Goal: Task Accomplishment & Management: Complete application form

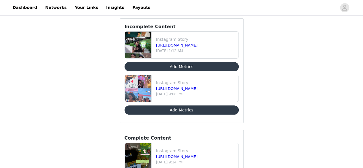
scroll to position [23, 0]
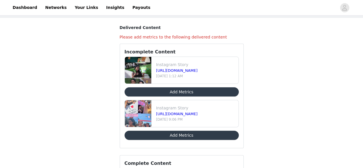
click at [179, 133] on button "Add Metrics" at bounding box center [182, 135] width 114 height 9
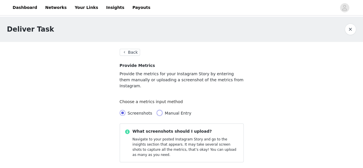
click at [157, 110] on input "Manual Entry" at bounding box center [160, 113] width 6 height 6
radio input "true"
radio input "false"
radio input "true"
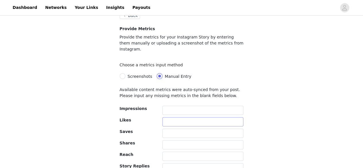
scroll to position [57, 0]
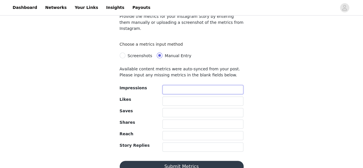
click at [175, 85] on input "text" at bounding box center [203, 89] width 81 height 9
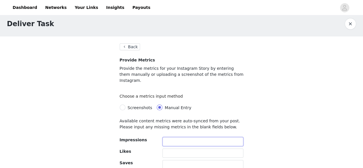
scroll to position [0, 0]
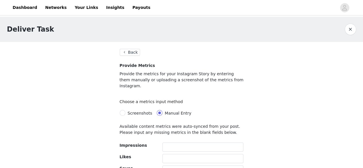
click at [125, 53] on button "Back" at bounding box center [130, 52] width 21 height 7
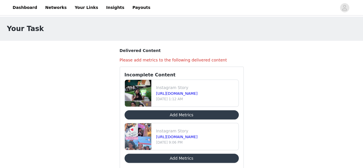
click at [168, 115] on button "Add Metrics" at bounding box center [182, 114] width 114 height 9
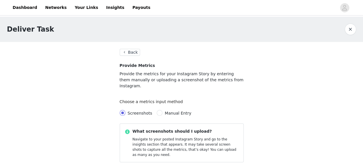
click at [163, 111] on span "Manual Entry" at bounding box center [178, 113] width 31 height 5
click at [160, 110] on input "Manual Entry" at bounding box center [160, 113] width 6 height 6
radio input "true"
radio input "false"
radio input "true"
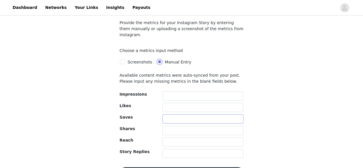
scroll to position [57, 0]
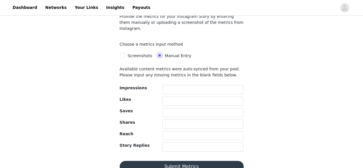
click at [177, 89] on div at bounding box center [203, 90] width 81 height 11
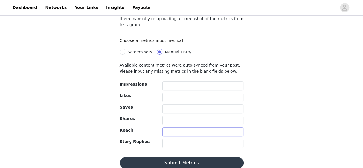
scroll to position [62, 0]
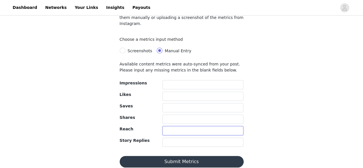
click at [172, 126] on input "text" at bounding box center [203, 130] width 81 height 9
click at [175, 92] on input "text" at bounding box center [203, 96] width 81 height 9
type input "9"
click at [170, 115] on input "text" at bounding box center [203, 119] width 81 height 9
type input "8"
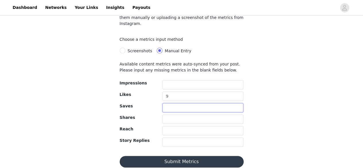
click at [171, 103] on input "text" at bounding box center [203, 107] width 81 height 9
click at [177, 80] on input "text" at bounding box center [203, 84] width 81 height 9
click at [175, 126] on input "text" at bounding box center [203, 130] width 81 height 9
type input "823"
click at [174, 138] on input "text" at bounding box center [203, 142] width 81 height 9
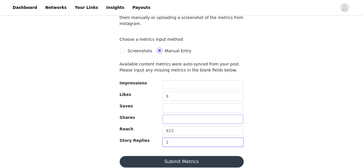
type input "1"
click at [170, 115] on input "text" at bounding box center [203, 119] width 81 height 9
click at [169, 103] on input "text" at bounding box center [203, 107] width 81 height 9
click at [172, 80] on input "text" at bounding box center [203, 84] width 81 height 9
type input "823"
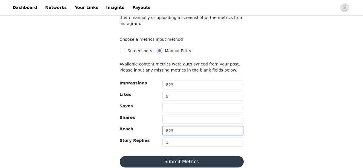
drag, startPoint x: 175, startPoint y: 126, endPoint x: 155, endPoint y: 125, distance: 19.8
click at [155, 126] on div "Reach 823" at bounding box center [181, 131] width 129 height 11
type input "600"
click at [175, 103] on input "text" at bounding box center [203, 107] width 81 height 9
click at [177, 156] on button "Submit Metrics" at bounding box center [182, 161] width 124 height 11
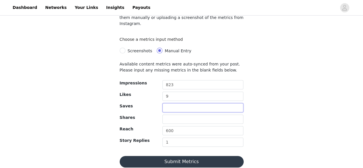
click at [173, 104] on input "text" at bounding box center [203, 107] width 81 height 9
click at [171, 156] on button "Submit Metrics" at bounding box center [182, 161] width 124 height 11
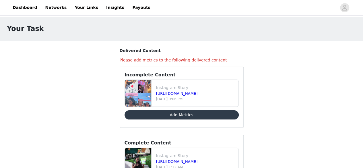
click at [171, 113] on button "Add Metrics" at bounding box center [182, 114] width 114 height 9
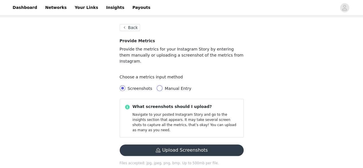
click at [158, 85] on input "Manual Entry" at bounding box center [160, 88] width 6 height 6
radio input "true"
radio input "false"
radio input "true"
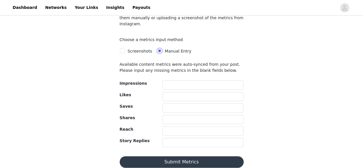
scroll to position [62, 0]
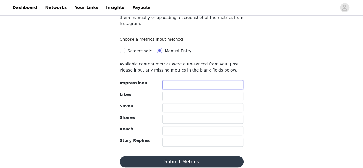
click at [180, 81] on input "text" at bounding box center [203, 84] width 81 height 9
type input "983"
click at [176, 92] on input "text" at bounding box center [203, 96] width 81 height 9
click at [168, 138] on input "text" at bounding box center [203, 142] width 81 height 9
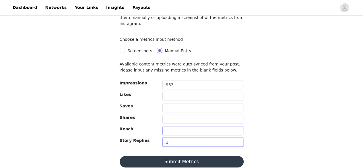
type input "1"
click at [170, 126] on input "text" at bounding box center [203, 130] width 81 height 9
click at [171, 115] on input "text" at bounding box center [203, 119] width 81 height 9
type input "5"
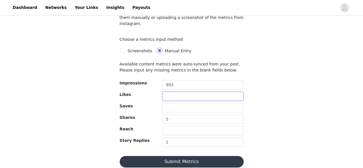
click at [174, 92] on input "text" at bounding box center [203, 96] width 81 height 9
type input "11"
click at [169, 103] on input "text" at bounding box center [203, 107] width 81 height 9
click at [170, 126] on input "text" at bounding box center [203, 130] width 81 height 9
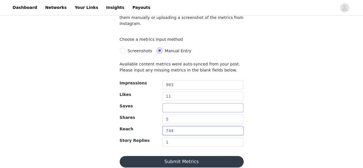
type input "744"
click at [174, 103] on input "text" at bounding box center [203, 107] width 81 height 9
click at [166, 156] on button "Submit Metrics" at bounding box center [182, 161] width 124 height 11
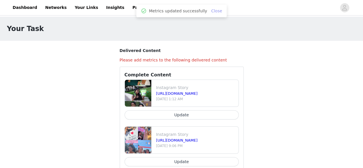
click at [214, 10] on link "Close" at bounding box center [216, 11] width 11 height 5
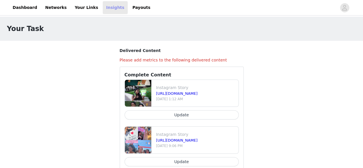
click at [108, 6] on link "Insights" at bounding box center [115, 7] width 25 height 13
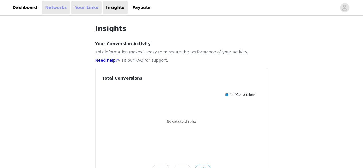
click at [76, 7] on link "Your Links" at bounding box center [86, 7] width 30 height 13
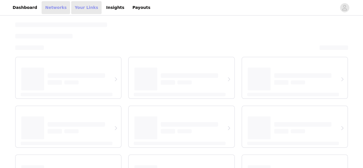
select select "12"
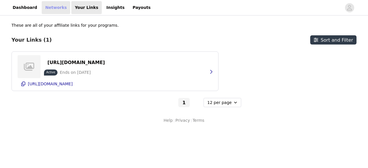
click at [49, 7] on link "Networks" at bounding box center [56, 7] width 28 height 13
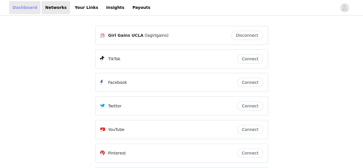
click at [29, 7] on link "Dashboard" at bounding box center [24, 7] width 31 height 13
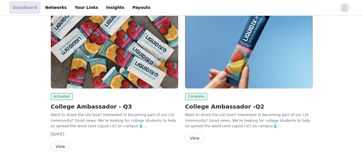
scroll to position [110, 0]
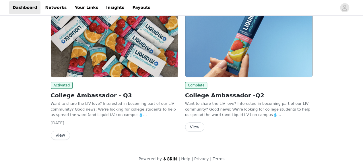
click at [61, 134] on button "View" at bounding box center [60, 135] width 19 height 9
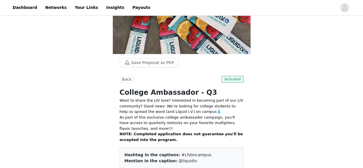
scroll to position [115, 0]
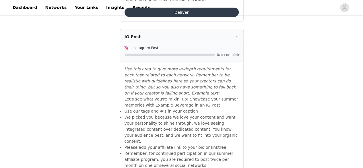
scroll to position [776, 0]
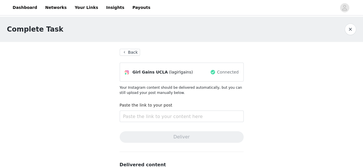
scroll to position [29, 0]
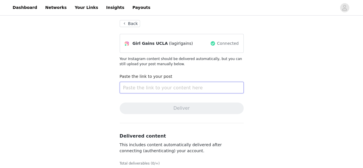
click at [156, 87] on input "text" at bounding box center [182, 87] width 124 height 11
paste input "[URL][DOMAIN_NAME]"
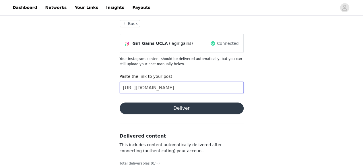
type input "[URL][DOMAIN_NAME]"
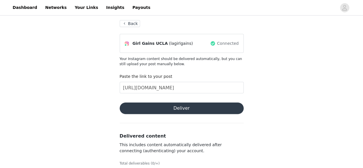
scroll to position [0, 0]
click at [188, 108] on button "Deliver" at bounding box center [182, 107] width 124 height 11
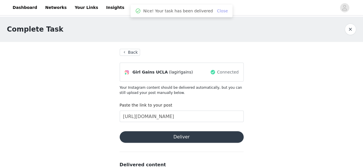
click at [217, 11] on link "Close" at bounding box center [222, 11] width 11 height 5
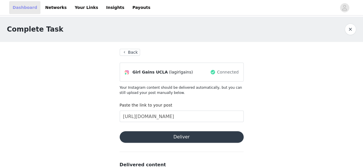
click at [22, 9] on link "Dashboard" at bounding box center [24, 7] width 31 height 13
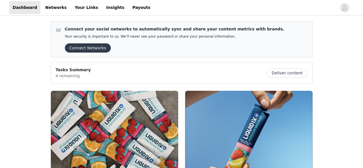
click at [283, 74] on button "Deliver content" at bounding box center [287, 72] width 41 height 9
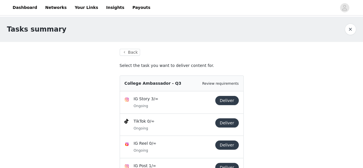
scroll to position [25, 0]
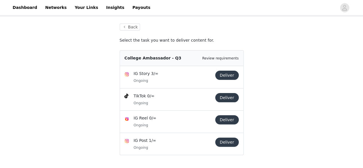
click at [161, 143] on div "IG Post 1/∞ Ongoing" at bounding box center [173, 144] width 79 height 13
click at [144, 141] on p "IG Post 1/∞" at bounding box center [173, 141] width 79 height 6
click at [134, 26] on button "Back" at bounding box center [130, 27] width 21 height 7
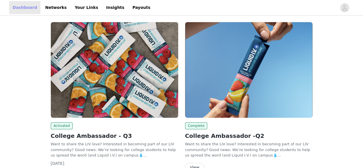
scroll to position [109, 0]
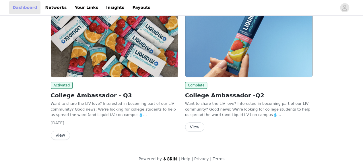
click at [13, 5] on link "Dashboard" at bounding box center [24, 7] width 31 height 13
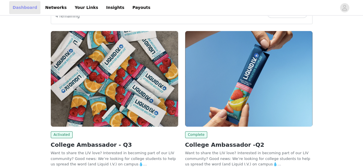
scroll to position [0, 0]
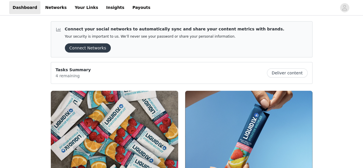
click at [89, 104] on img at bounding box center [114, 139] width 127 height 96
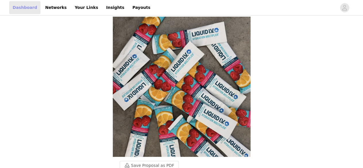
click at [19, 12] on link "Dashboard" at bounding box center [24, 7] width 31 height 13
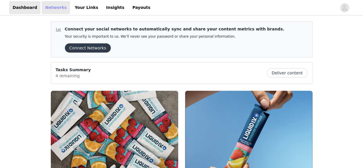
click at [49, 10] on link "Networks" at bounding box center [56, 7] width 28 height 13
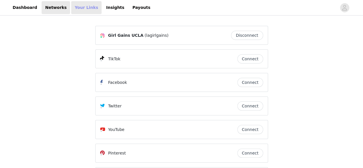
click at [76, 9] on link "Your Links" at bounding box center [86, 7] width 30 height 13
select select "12"
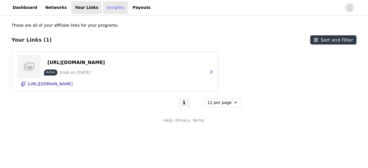
click at [106, 7] on link "Insights" at bounding box center [115, 7] width 25 height 13
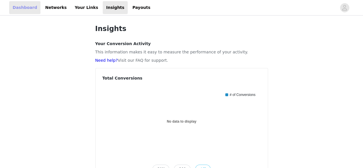
click at [26, 7] on link "Dashboard" at bounding box center [24, 7] width 31 height 13
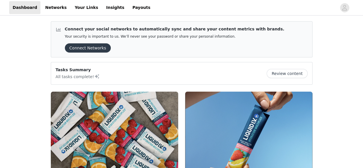
click at [284, 71] on button "Review content" at bounding box center [287, 73] width 41 height 9
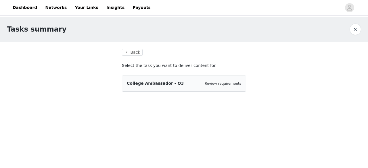
click at [162, 88] on div "College Ambassador - Q3 Review requirements" at bounding box center [183, 84] width 123 height 16
click at [153, 81] on span "College Ambassador - Q3" at bounding box center [155, 83] width 57 height 5
click at [194, 85] on div "College Ambassador - Q3 Review requirements" at bounding box center [184, 83] width 114 height 6
click at [154, 84] on span "College Ambassador - Q3" at bounding box center [155, 83] width 57 height 5
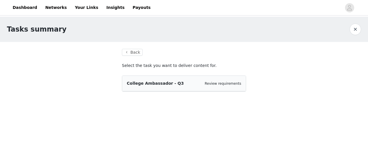
click at [192, 87] on div "College Ambassador - Q3 Review requirements" at bounding box center [183, 84] width 123 height 16
click at [154, 87] on div "College Ambassador - Q3 Review requirements" at bounding box center [183, 84] width 123 height 16
drag, startPoint x: 127, startPoint y: 85, endPoint x: 183, endPoint y: 80, distance: 56.8
click at [127, 85] on span "College Ambassador - Q3" at bounding box center [155, 83] width 57 height 5
click at [183, 80] on div "College Ambassador - Q3 Review requirements" at bounding box center [183, 84] width 123 height 16
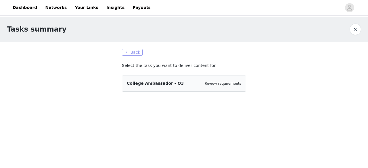
click at [132, 52] on button "Back" at bounding box center [132, 52] width 21 height 7
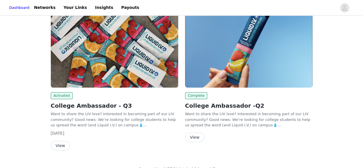
scroll to position [110, 0]
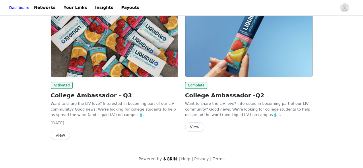
click at [120, 40] on img at bounding box center [114, 30] width 127 height 96
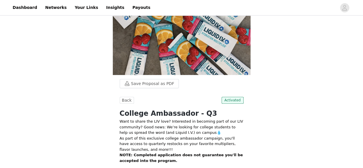
scroll to position [81, 0]
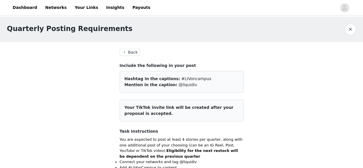
click at [347, 29] on button "button" at bounding box center [350, 29] width 11 height 11
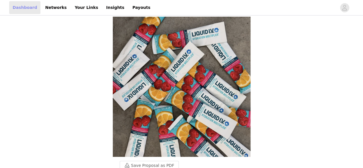
click at [27, 10] on link "Dashboard" at bounding box center [24, 7] width 31 height 13
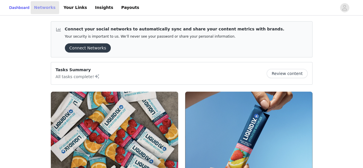
click at [55, 7] on link "Networks" at bounding box center [45, 7] width 28 height 13
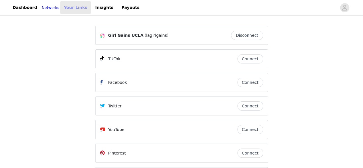
click at [73, 11] on link "Your Links" at bounding box center [75, 7] width 30 height 13
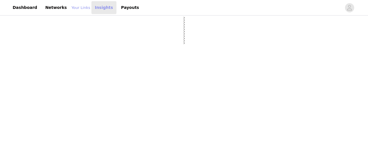
select select "12"
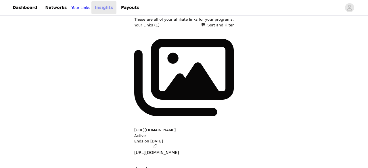
click at [101, 7] on link "Insights" at bounding box center [103, 7] width 25 height 13
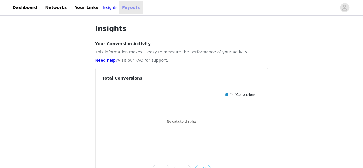
click at [121, 12] on link "Payouts" at bounding box center [131, 7] width 25 height 13
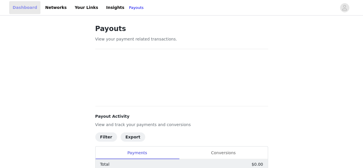
click at [20, 12] on link "Dashboard" at bounding box center [24, 7] width 31 height 13
